Goal: Find specific page/section: Find specific page/section

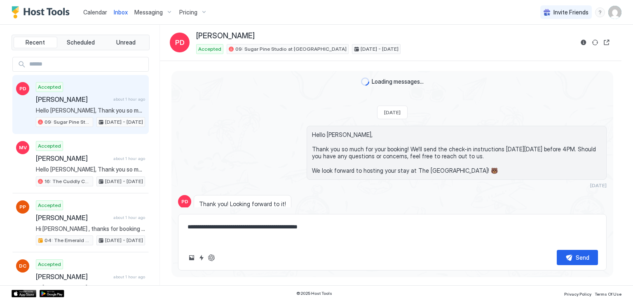
scroll to position [302, 0]
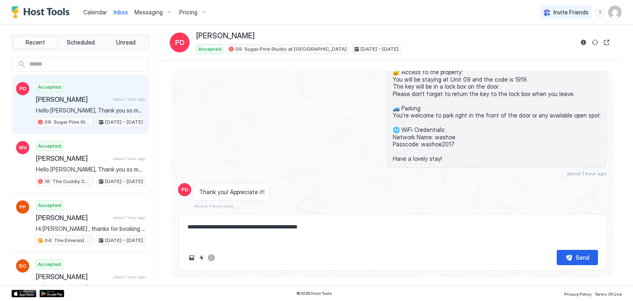
type textarea "*"
click at [103, 14] on span "Calendar" at bounding box center [95, 12] width 24 height 7
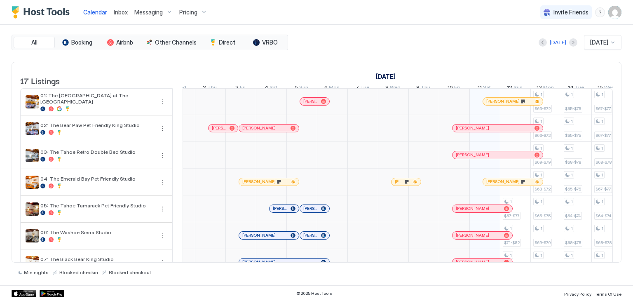
scroll to position [0, 195]
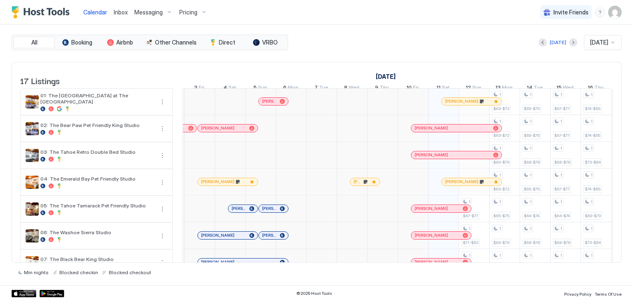
click at [278, 249] on div at bounding box center [291, 235] width 30 height 27
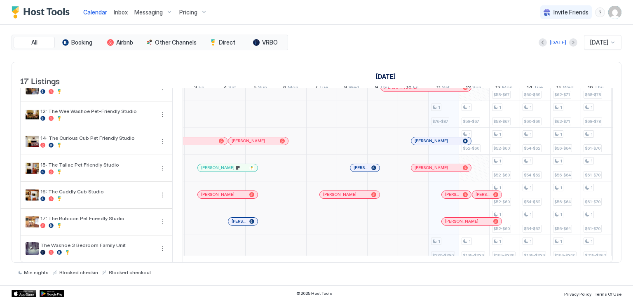
scroll to position [0, 0]
